Goal: Task Accomplishment & Management: Manage account settings

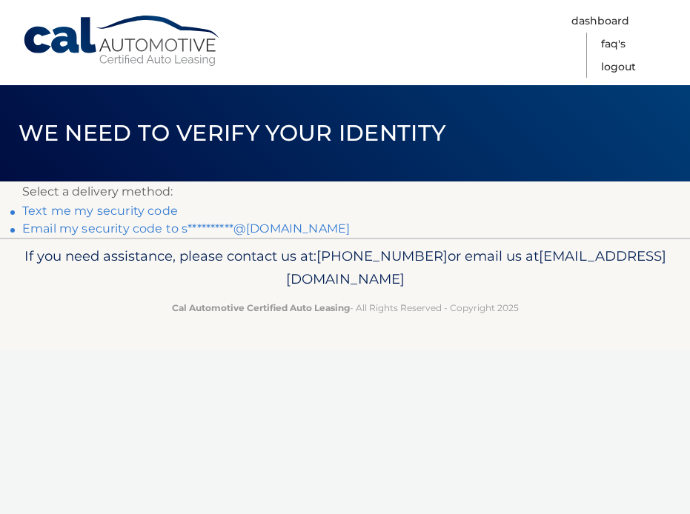
click at [148, 233] on link "**********" at bounding box center [186, 229] width 328 height 14
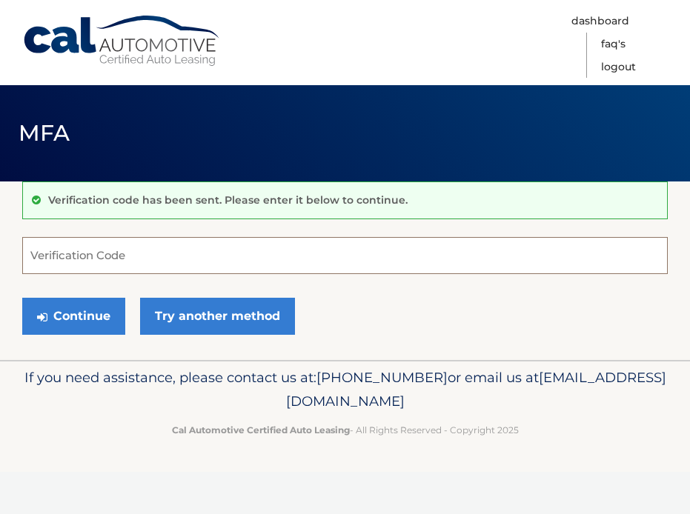
click at [214, 251] on input "Verification Code" at bounding box center [345, 255] width 646 height 37
paste input "369004"
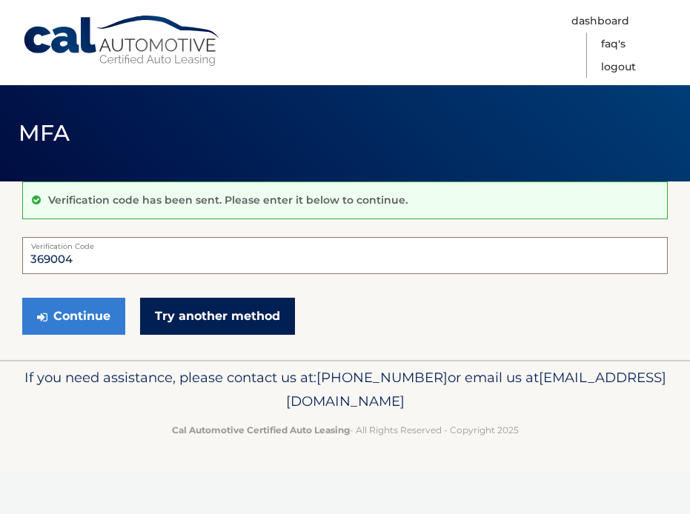
type input "369004"
click at [219, 320] on link "Try another method" at bounding box center [217, 316] width 155 height 37
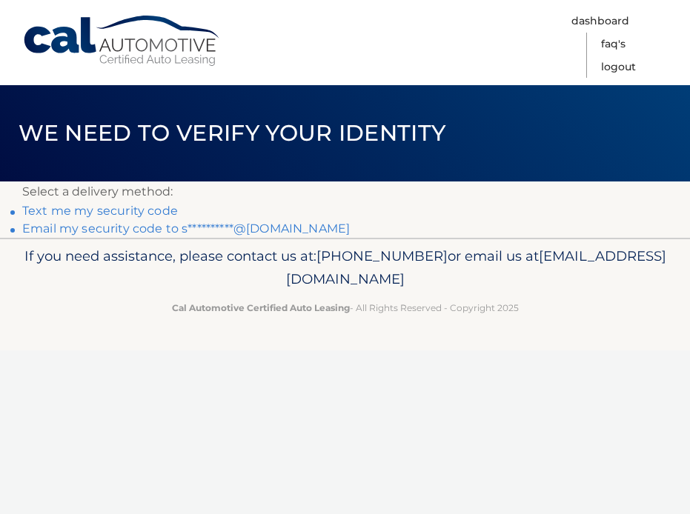
click at [149, 231] on link "**********" at bounding box center [186, 229] width 328 height 14
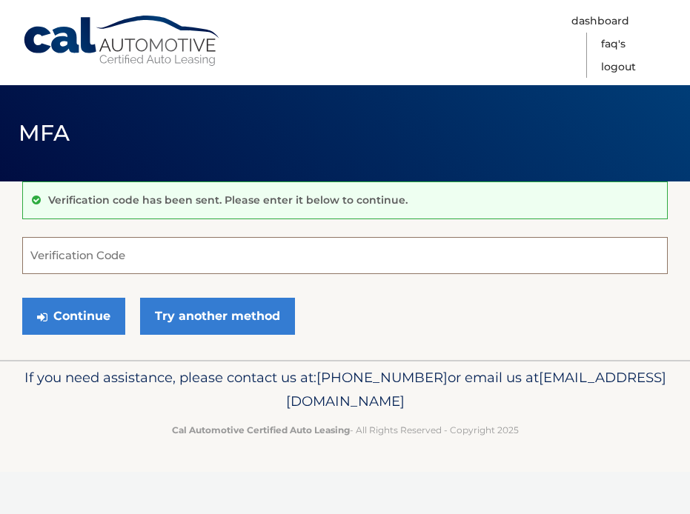
click at [148, 246] on input "Verification Code" at bounding box center [345, 255] width 646 height 37
paste input "369004"
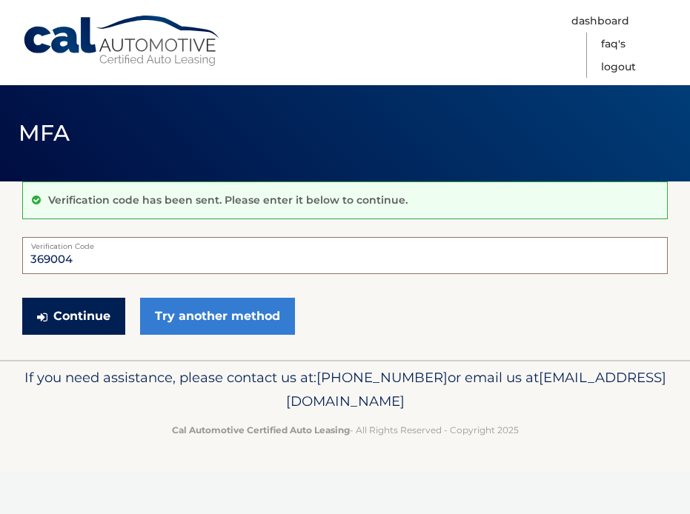
type input "369004"
click at [87, 318] on button "Continue" at bounding box center [73, 316] width 103 height 37
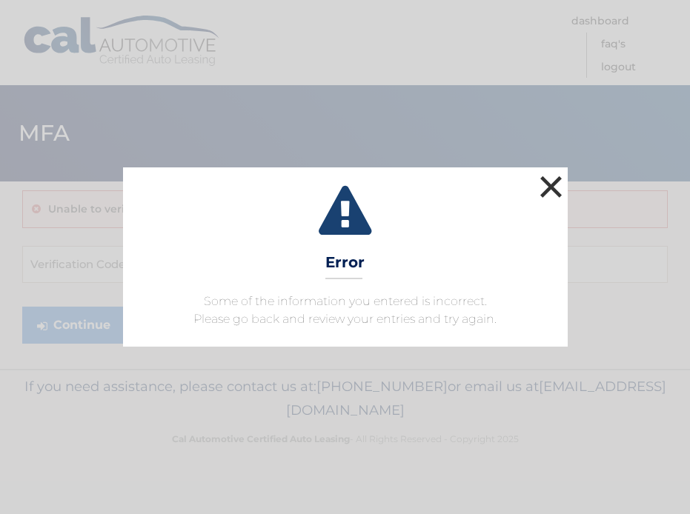
click at [558, 196] on button "×" at bounding box center [552, 187] width 30 height 30
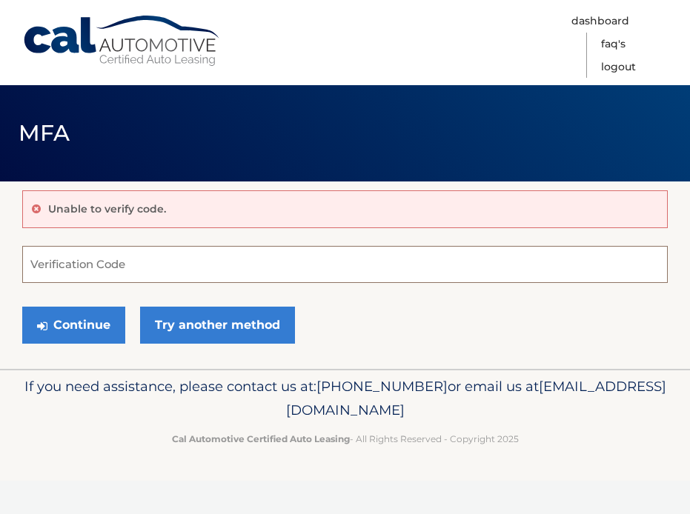
click at [226, 265] on input "Verification Code" at bounding box center [345, 264] width 646 height 37
paste input "369004"
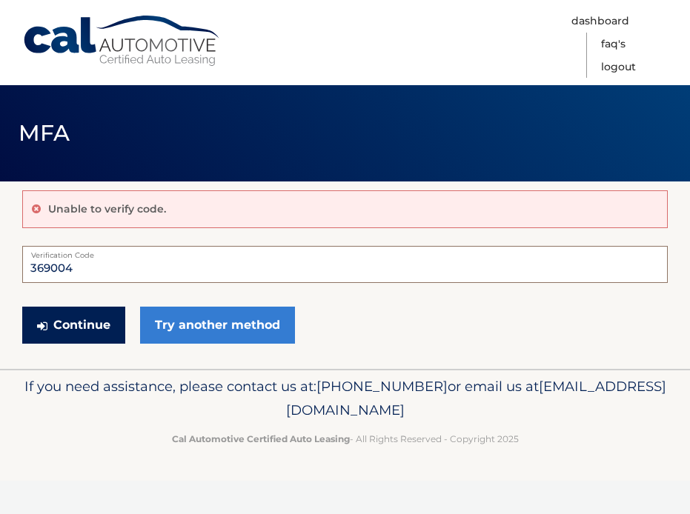
type input "369004"
click at [99, 333] on button "Continue" at bounding box center [73, 325] width 103 height 37
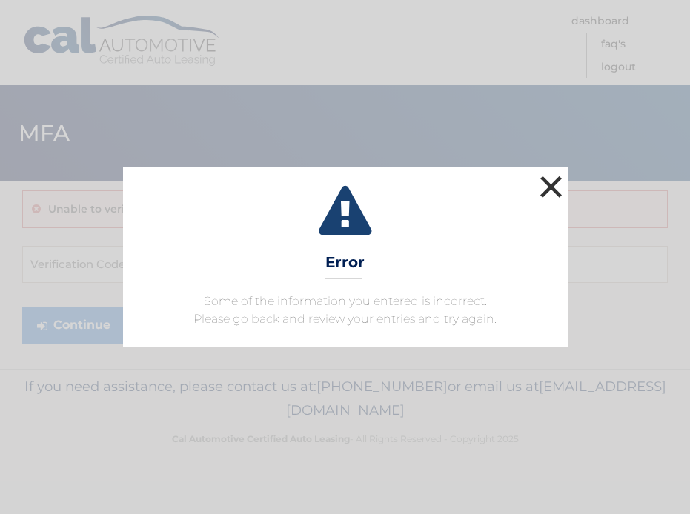
click at [555, 183] on button "×" at bounding box center [552, 187] width 30 height 30
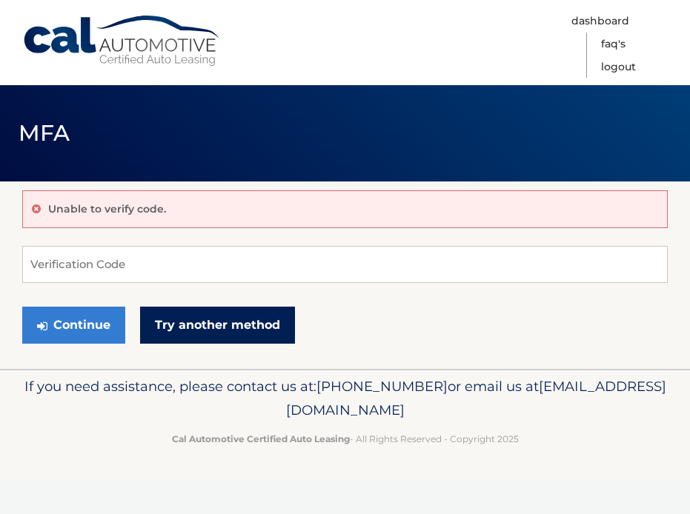
click at [251, 334] on link "Try another method" at bounding box center [217, 325] width 155 height 37
click at [171, 316] on link "Try another method" at bounding box center [217, 325] width 155 height 37
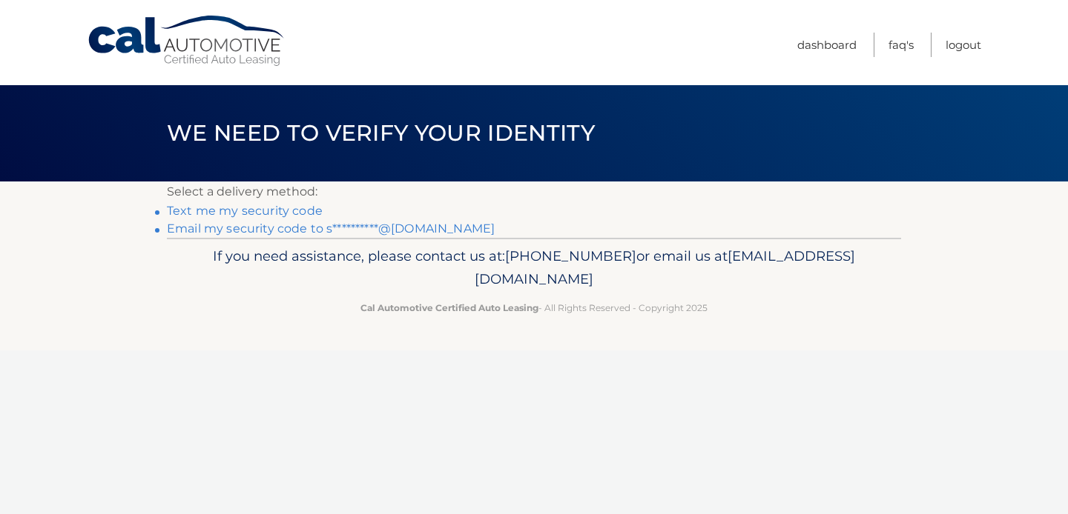
click at [260, 229] on link "**********" at bounding box center [331, 229] width 328 height 14
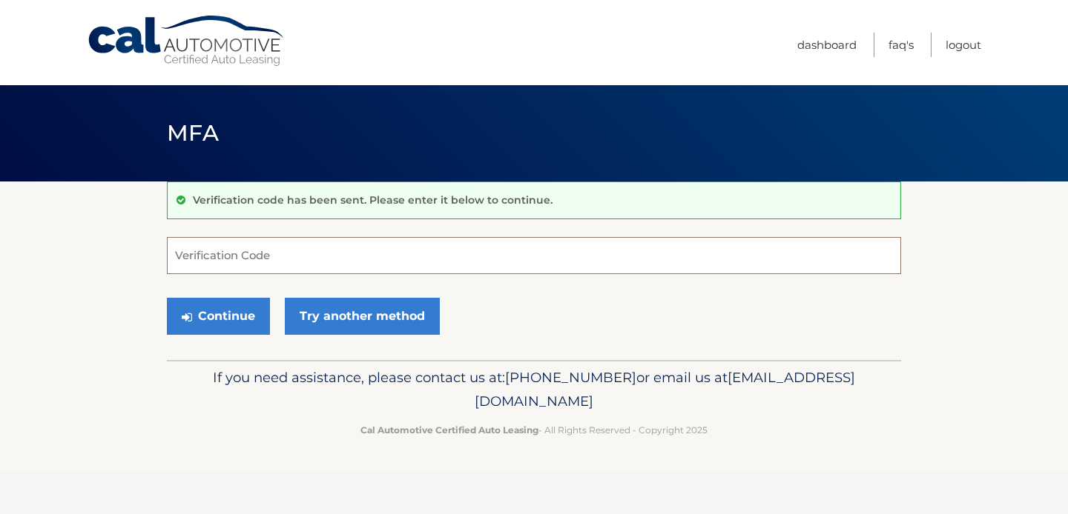
click at [389, 251] on input "Verification Code" at bounding box center [534, 255] width 734 height 37
paste input "602177"
type input "602177"
click at [239, 322] on button "Continue" at bounding box center [218, 316] width 103 height 37
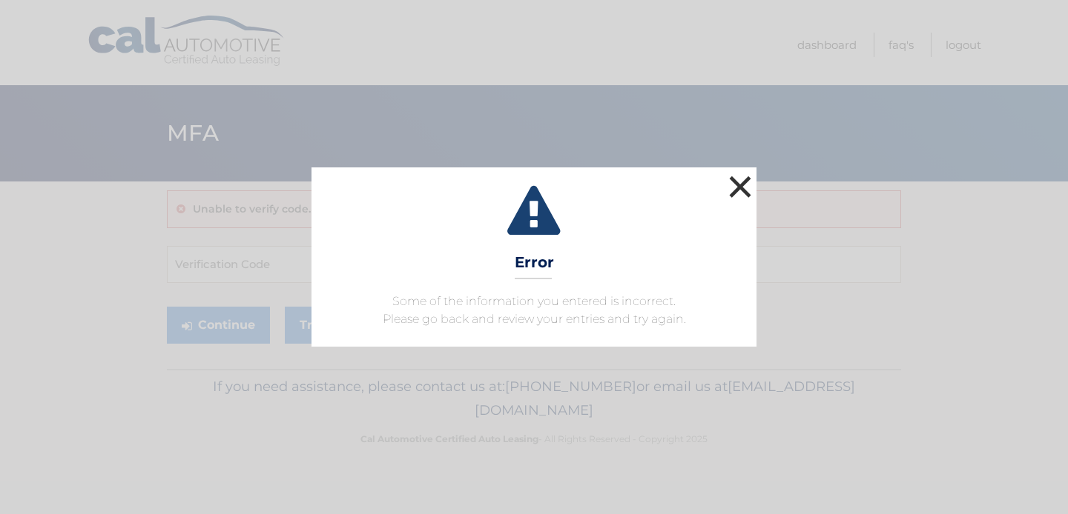
click at [737, 182] on button "×" at bounding box center [740, 187] width 30 height 30
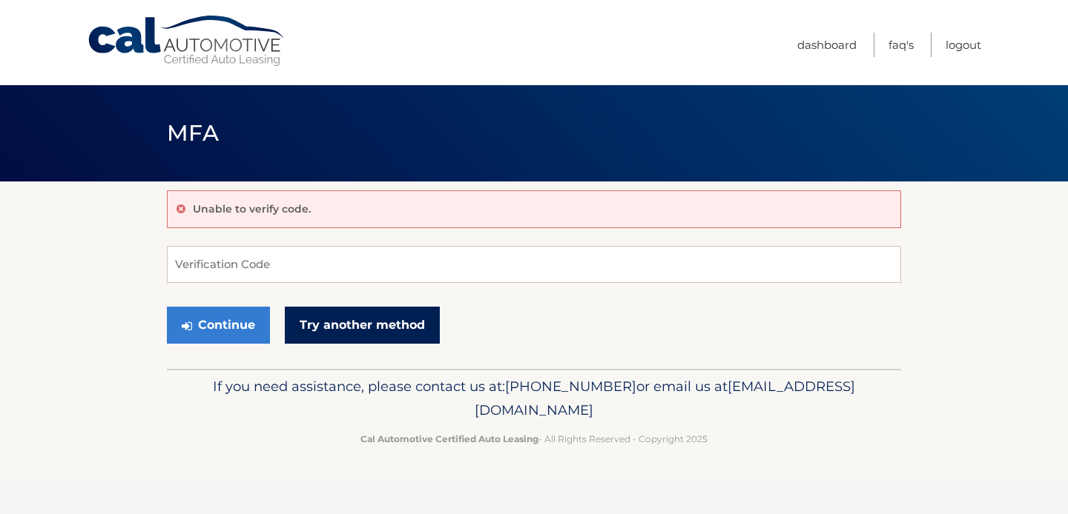
click at [326, 327] on link "Try another method" at bounding box center [362, 325] width 155 height 37
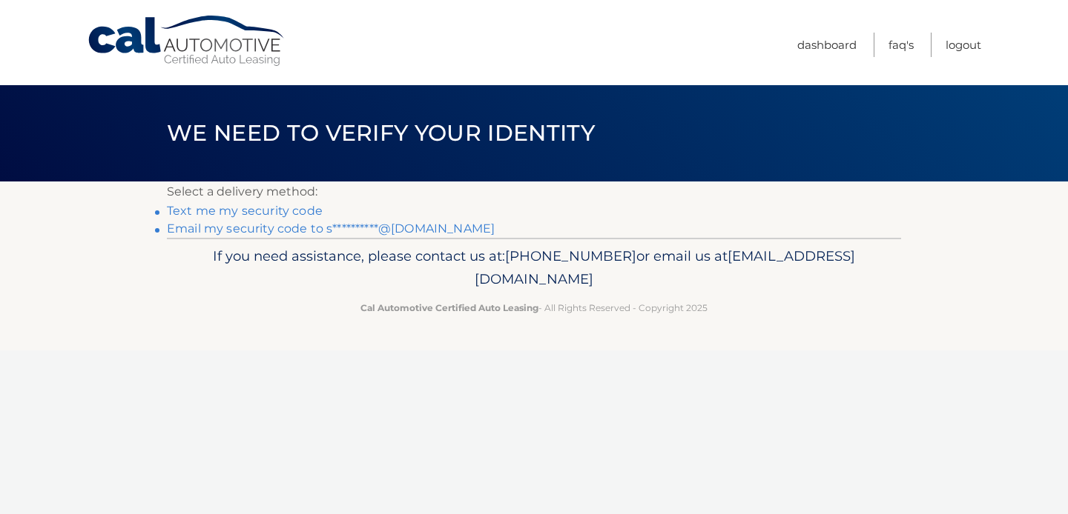
click at [287, 213] on link "Text me my security code" at bounding box center [245, 211] width 156 height 14
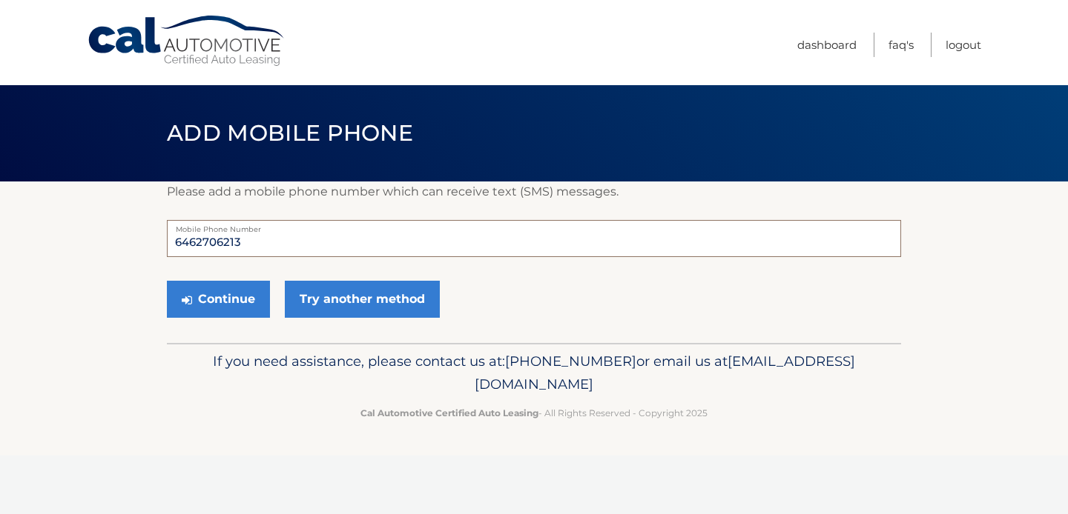
click at [296, 242] on input "6462706213" at bounding box center [534, 238] width 734 height 37
click at [228, 313] on button "Continue" at bounding box center [218, 299] width 103 height 37
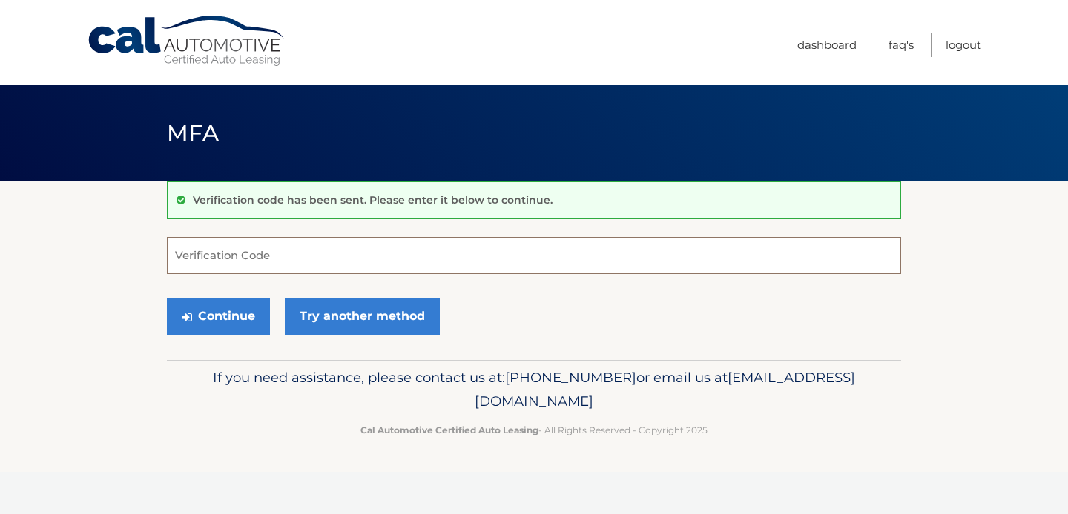
click at [239, 251] on input "Verification Code" at bounding box center [534, 255] width 734 height 37
type input "545620"
click at [167, 298] on button "Continue" at bounding box center [218, 316] width 103 height 37
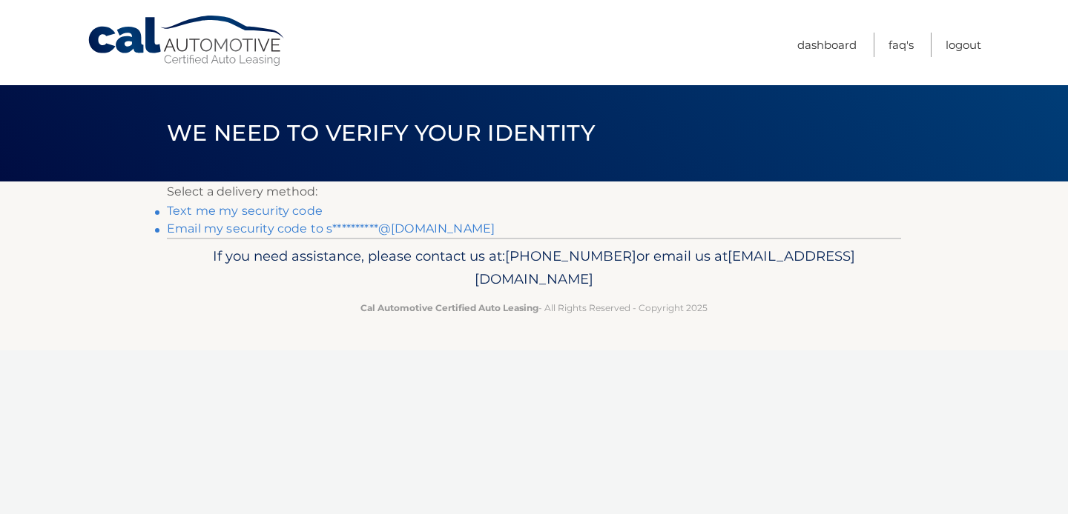
click at [335, 231] on link "**********" at bounding box center [331, 229] width 328 height 14
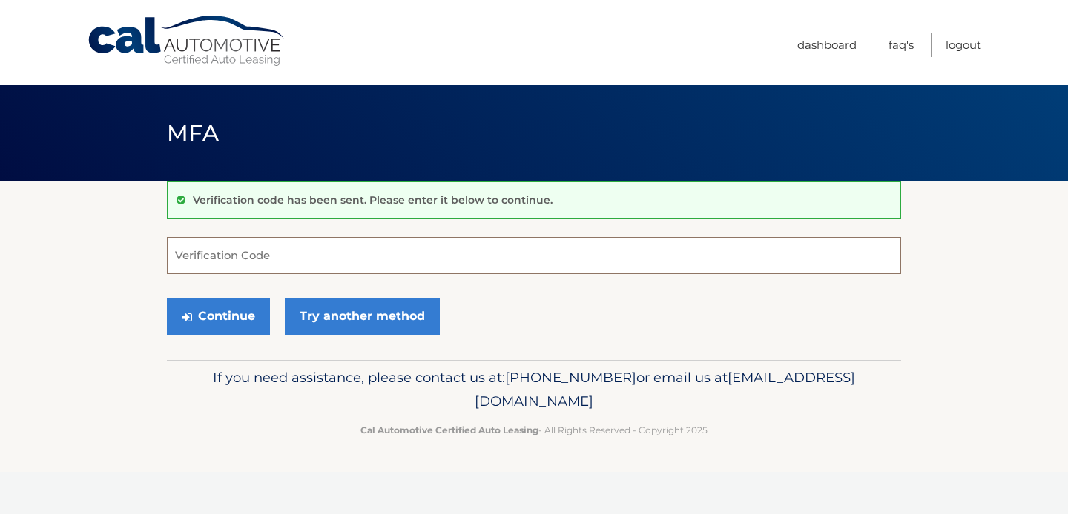
click at [329, 265] on input "Verification Code" at bounding box center [534, 255] width 734 height 37
paste input "829698"
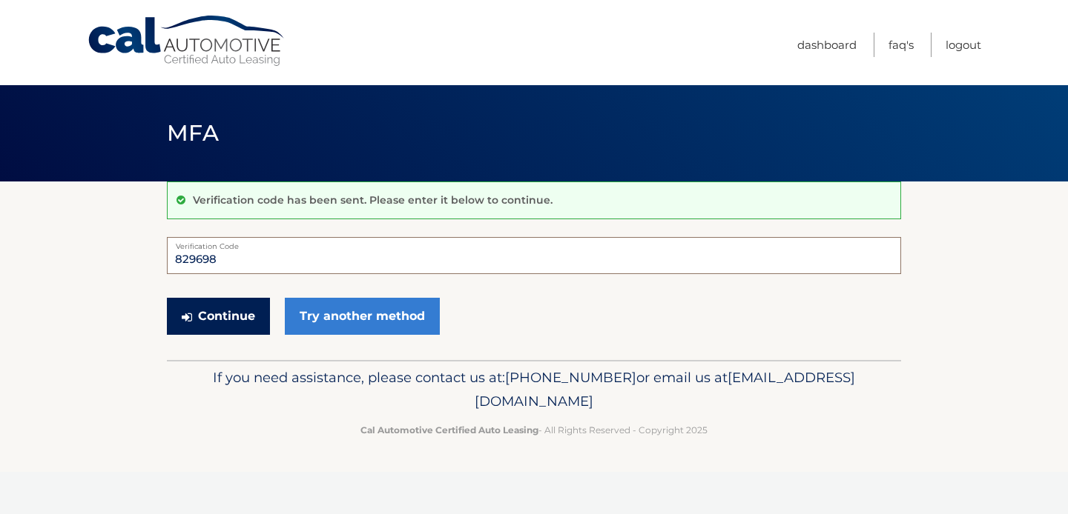
type input "829698"
click at [221, 317] on button "Continue" at bounding box center [218, 316] width 103 height 37
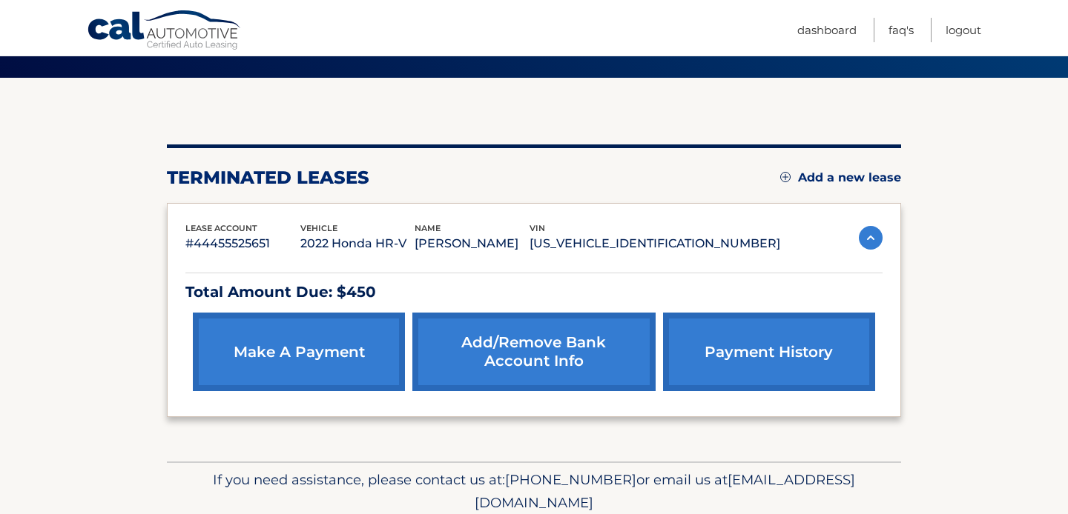
scroll to position [107, 0]
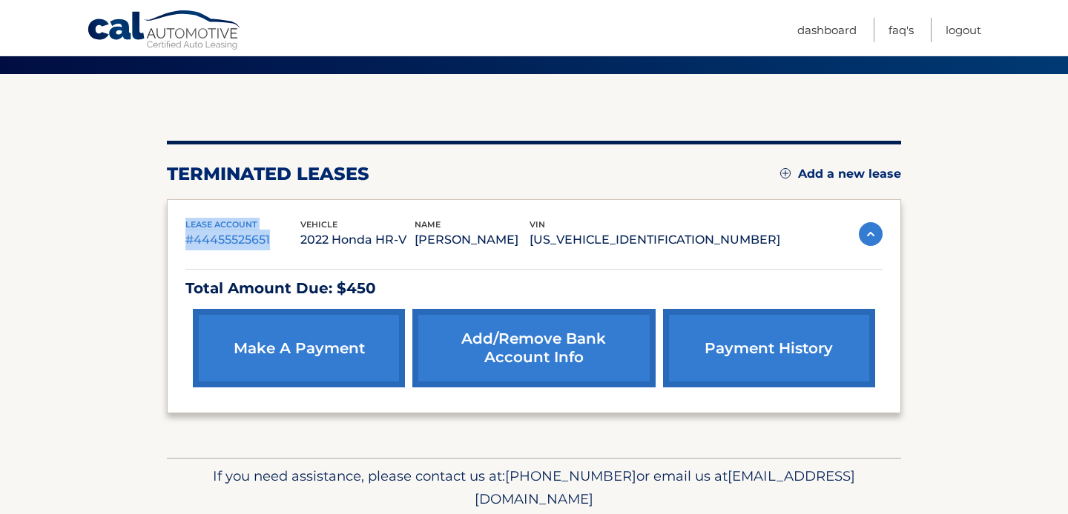
drag, startPoint x: 184, startPoint y: 221, endPoint x: 283, endPoint y: 244, distance: 102.0
click at [283, 244] on div "lease account #44455525651 vehicle 2022 Honda HR-V name [PERSON_NAME] vin [US_V…" at bounding box center [534, 306] width 734 height 215
copy div "lease account #44455525651"
drag, startPoint x: 328, startPoint y: 219, endPoint x: 764, endPoint y: 236, distance: 437.0
click at [764, 236] on div "lease account #44455525651 vehicle 2022 Honda HR-V name [PERSON_NAME] vin [US_V…" at bounding box center [482, 234] width 595 height 33
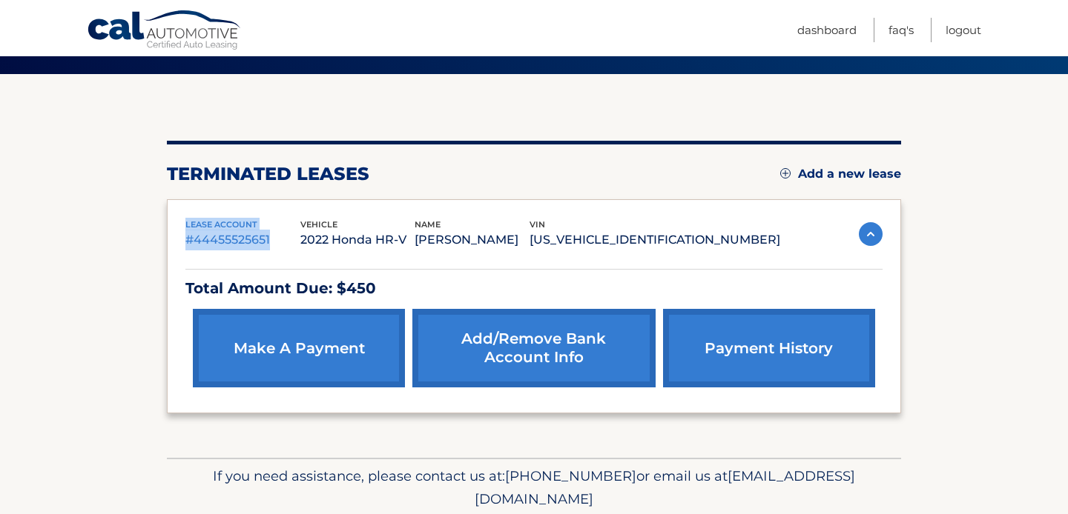
copy div "#44455525651 vehicle 2022 Honda HR-V name [PERSON_NAME] vin [US_VEHICLE_IDENTIF…"
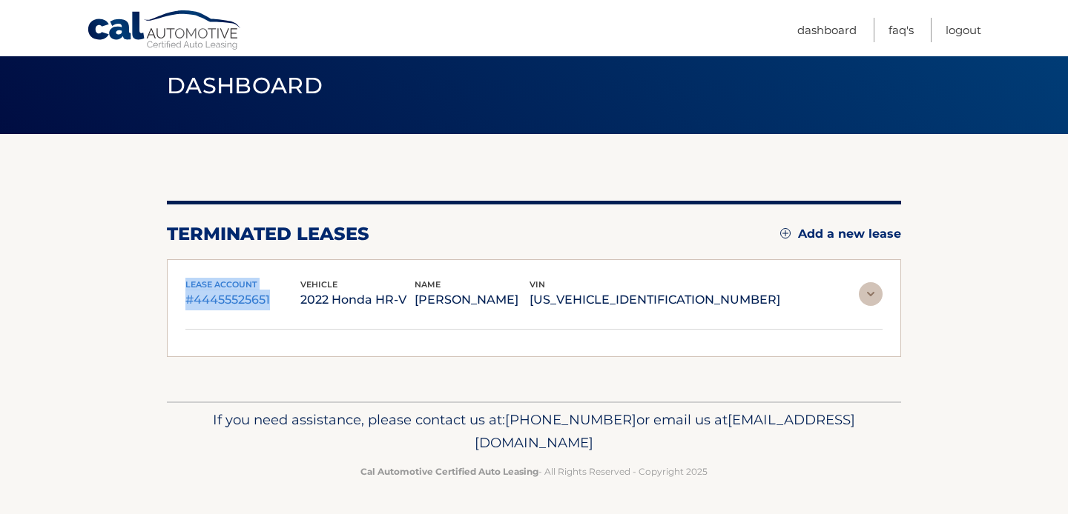
scroll to position [19, 0]
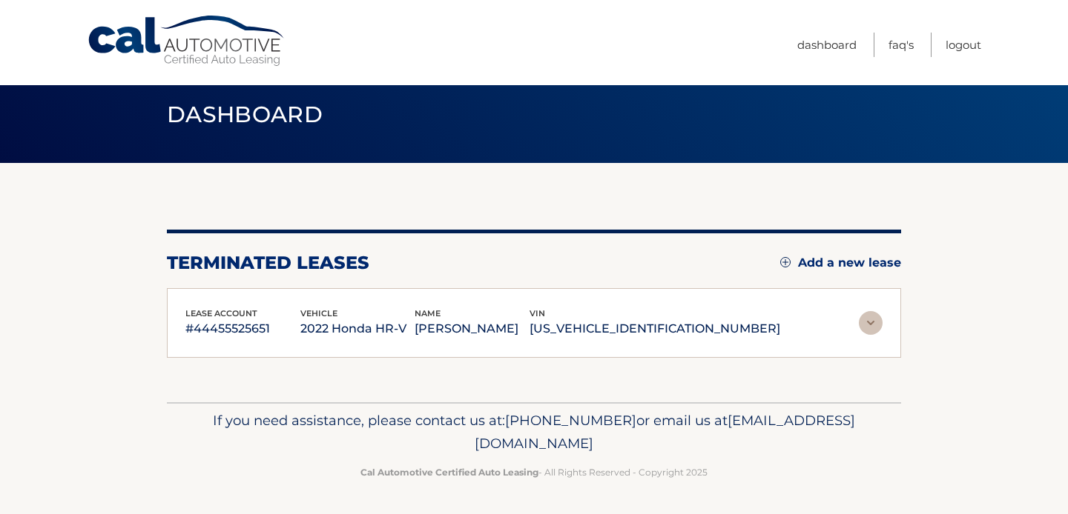
click at [148, 320] on section "You are registered for this site, but you haven't enrolled in online payments. …" at bounding box center [534, 282] width 1068 height 239
click at [874, 320] on img at bounding box center [870, 323] width 24 height 24
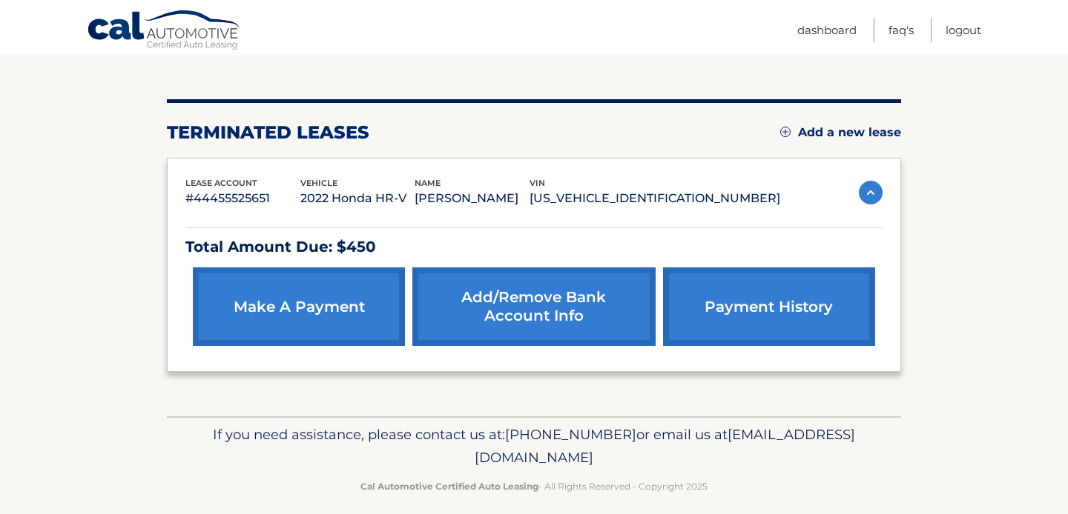
scroll to position [163, 0]
